Goal: Communication & Community: Answer question/provide support

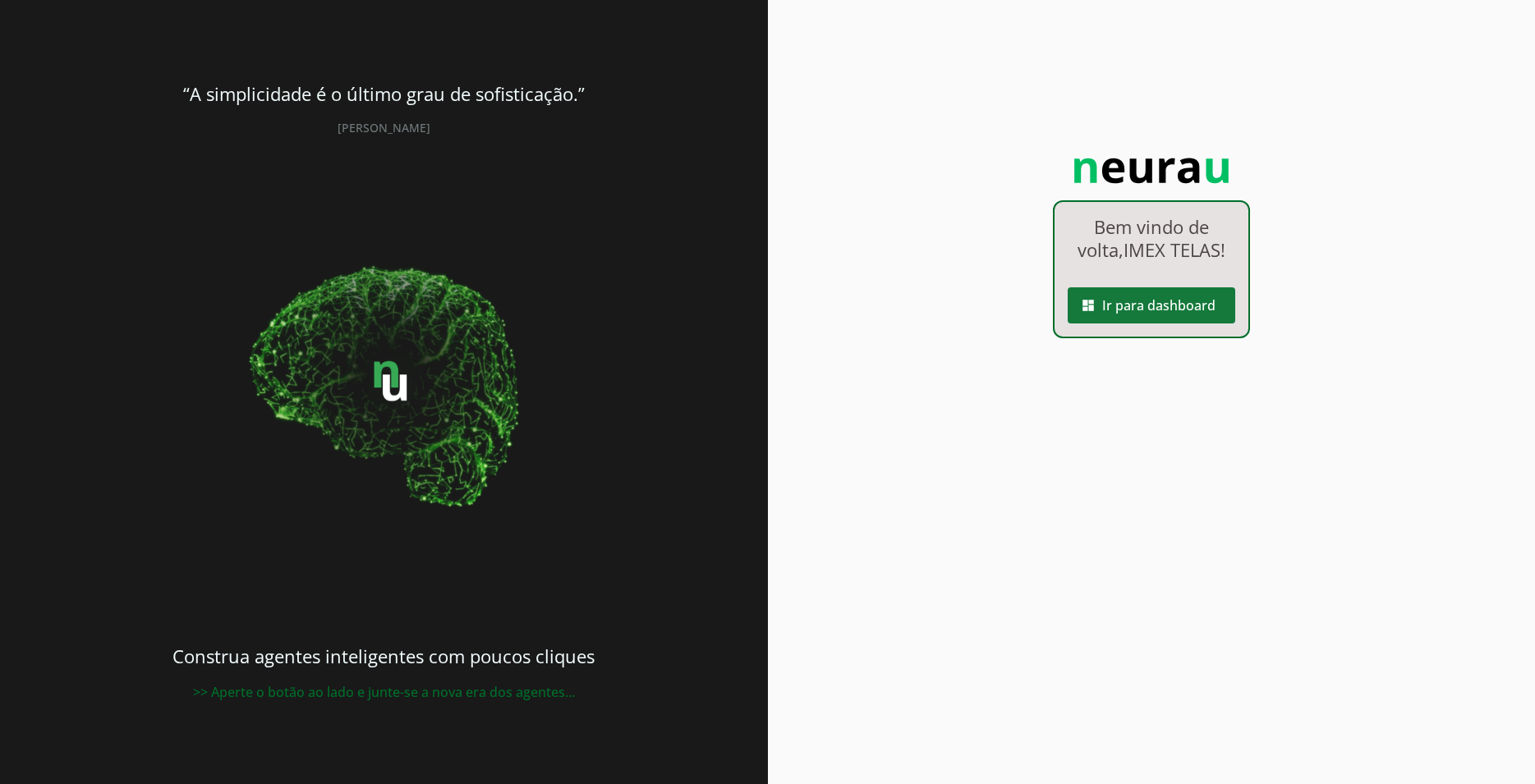
click at [1143, 314] on span at bounding box center [1151, 305] width 168 height 39
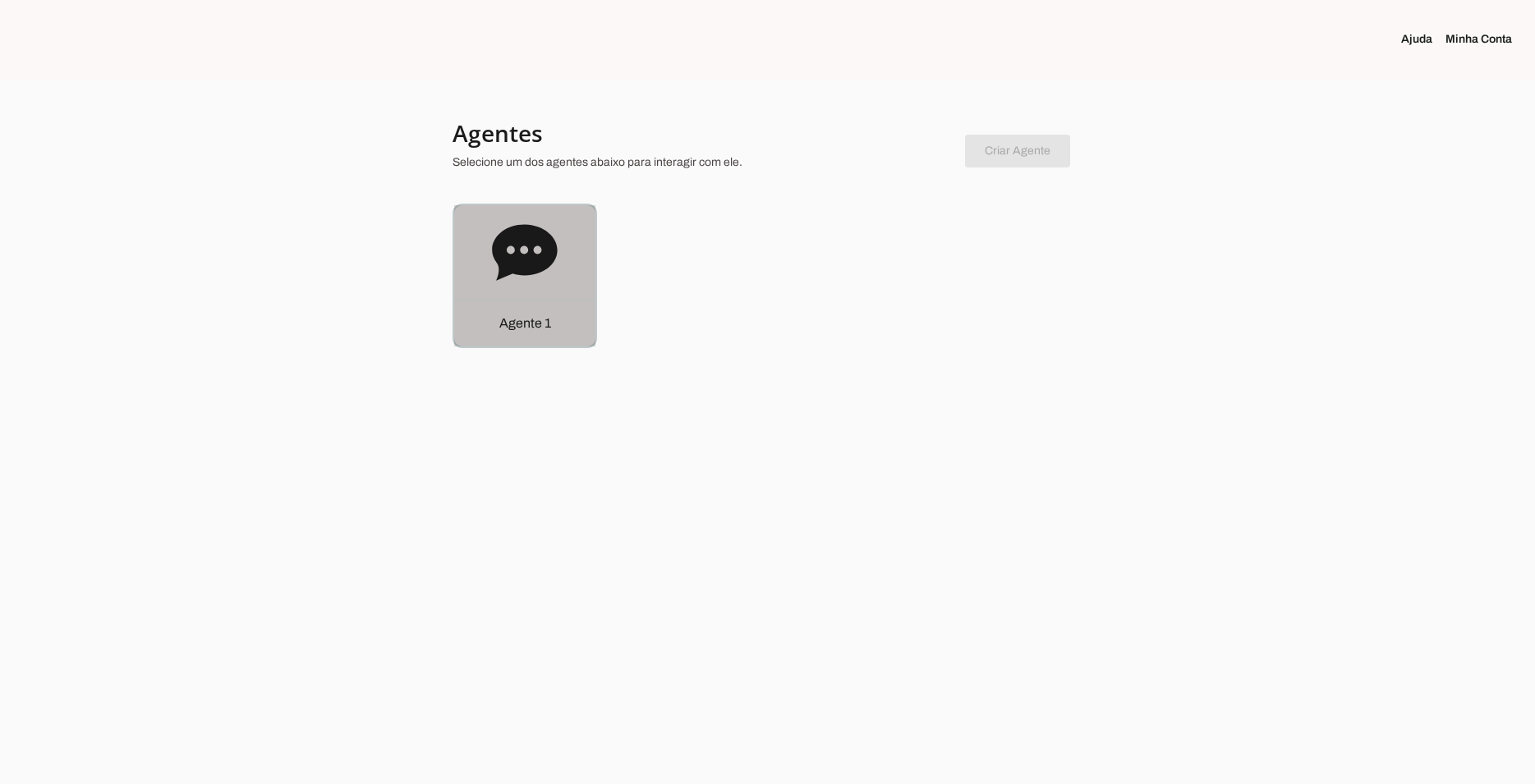
click at [527, 226] on icon at bounding box center [524, 252] width 65 height 56
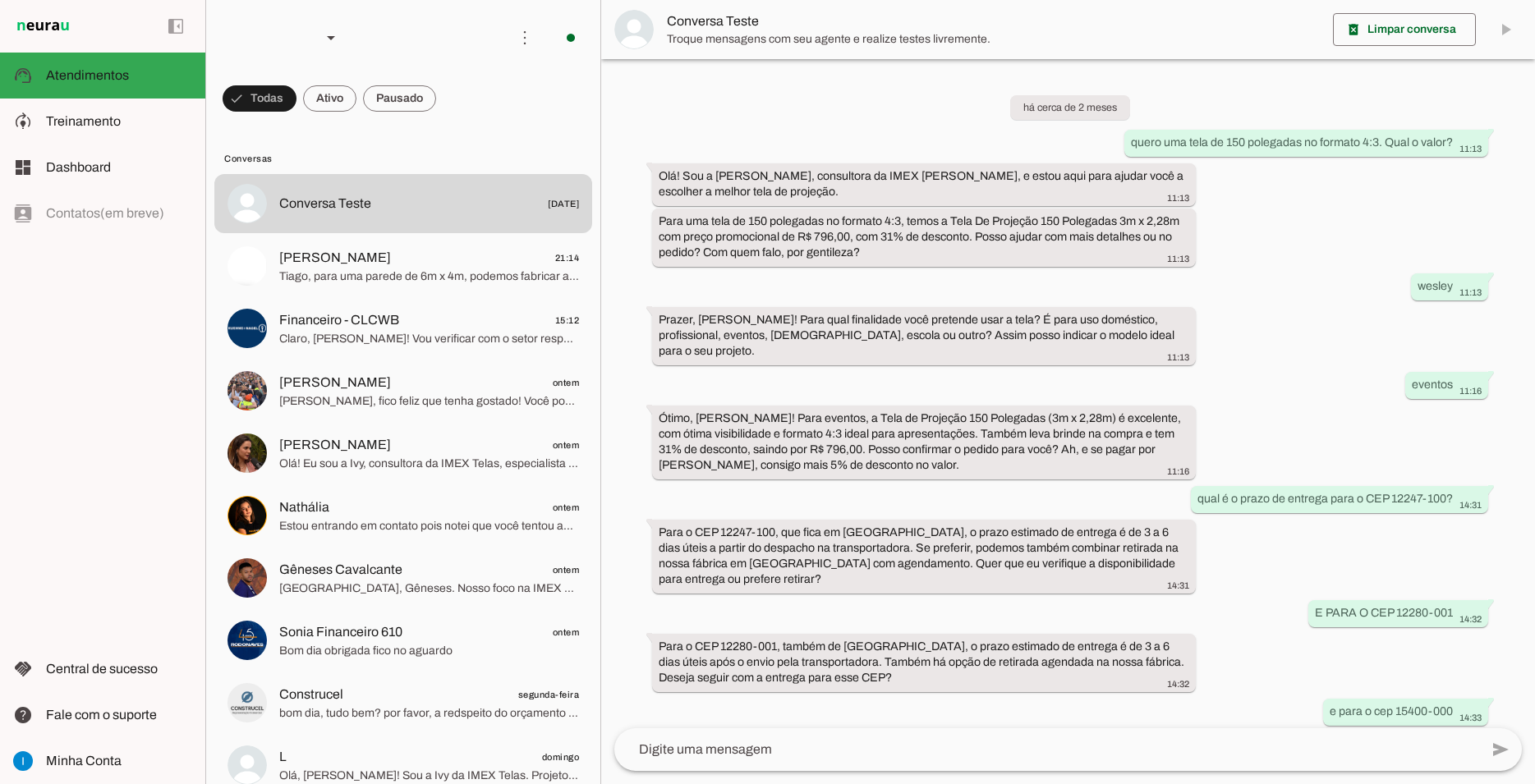
scroll to position [749, 0]
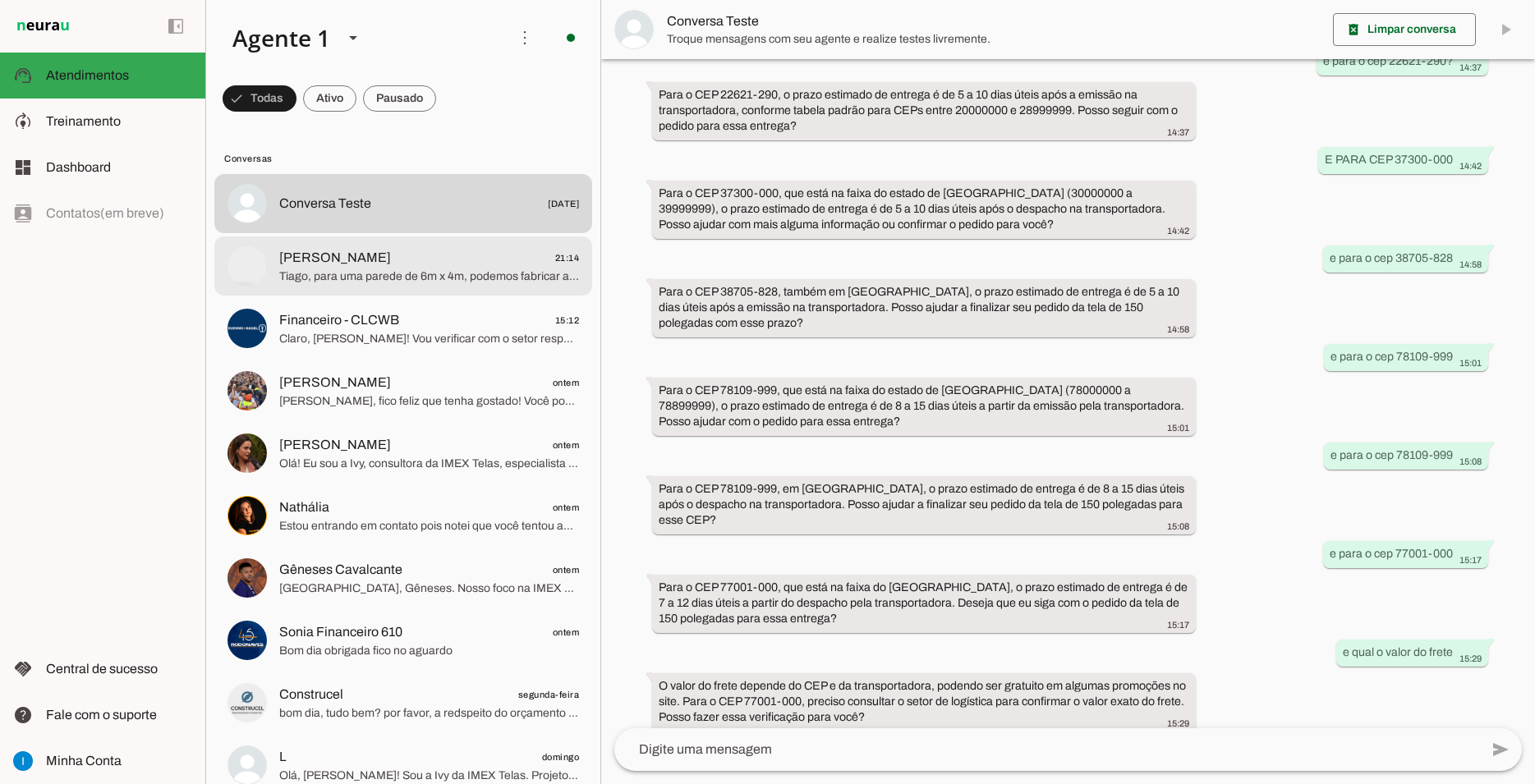
click at [476, 269] on span "Tiago, para uma parede de 6m x 4m, podemos fabricar a tela sob medida, pois nos…" at bounding box center [429, 277] width 300 height 17
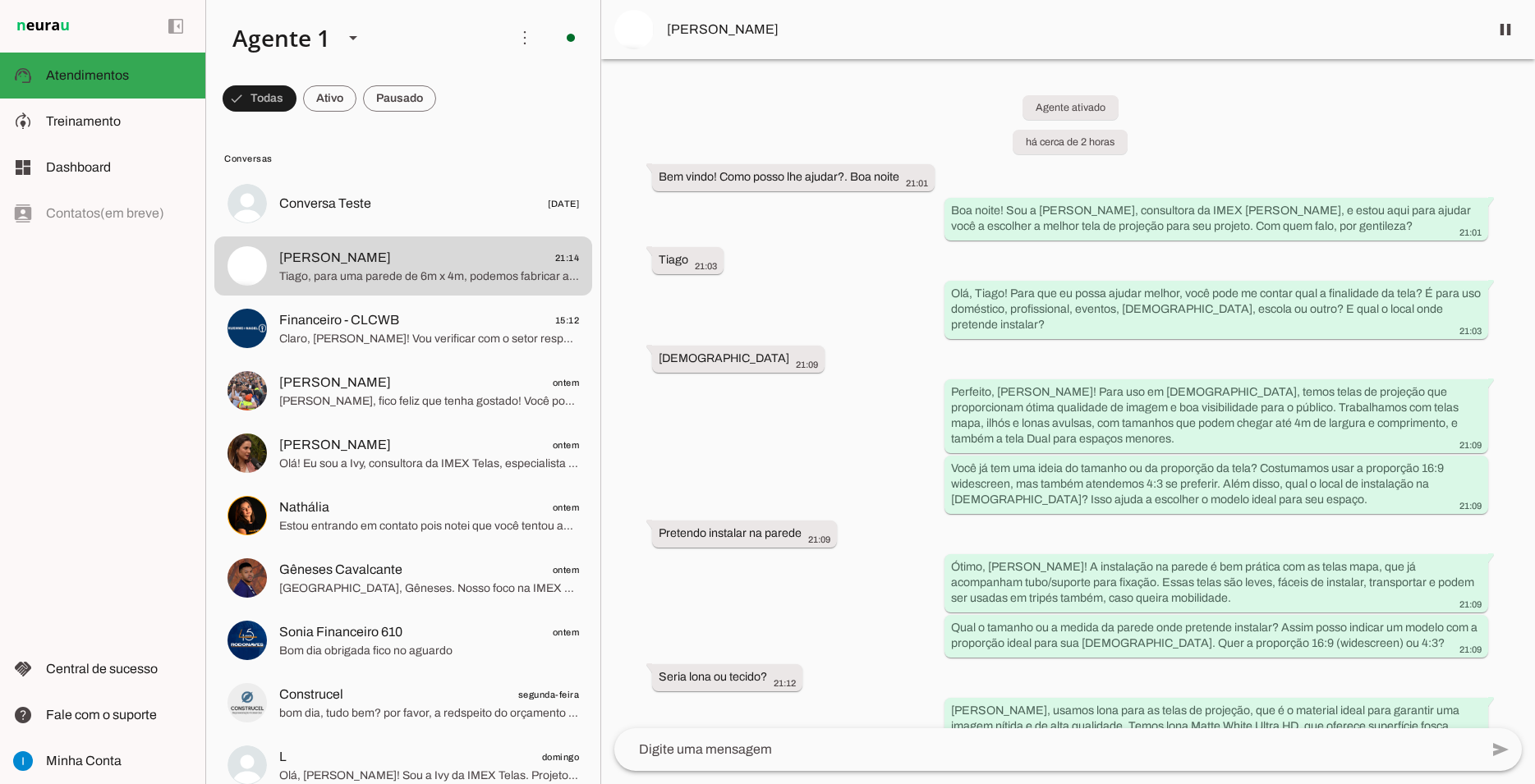
scroll to position [200, 0]
